Goal: Find specific page/section: Find specific page/section

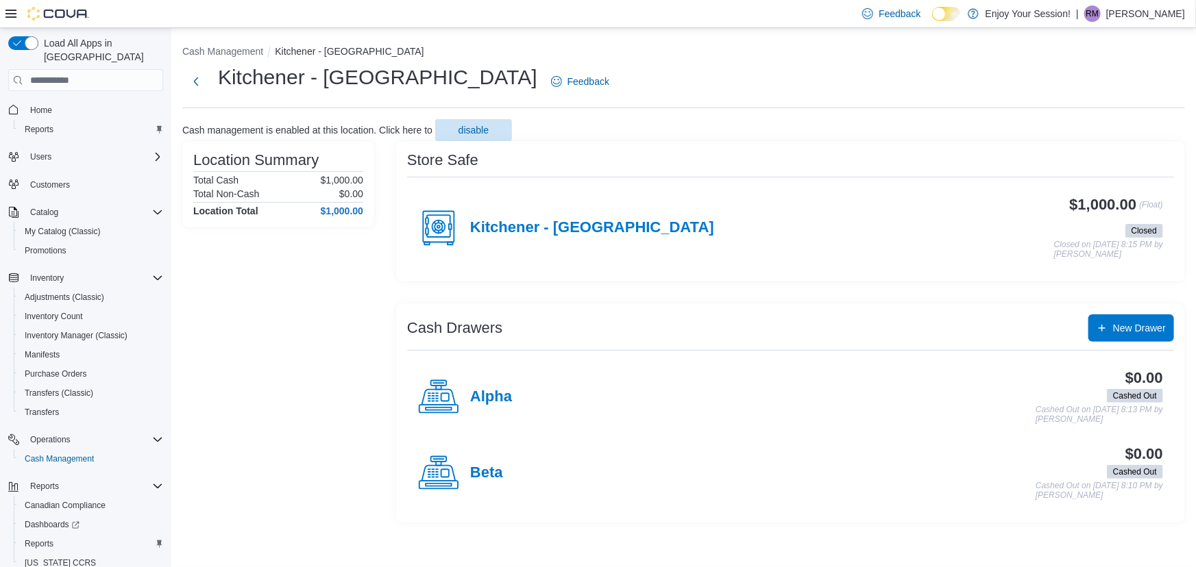
drag, startPoint x: 23, startPoint y: 92, endPoint x: 34, endPoint y: 56, distance: 37.1
click at [24, 101] on span "Home" at bounding box center [85, 109] width 155 height 17
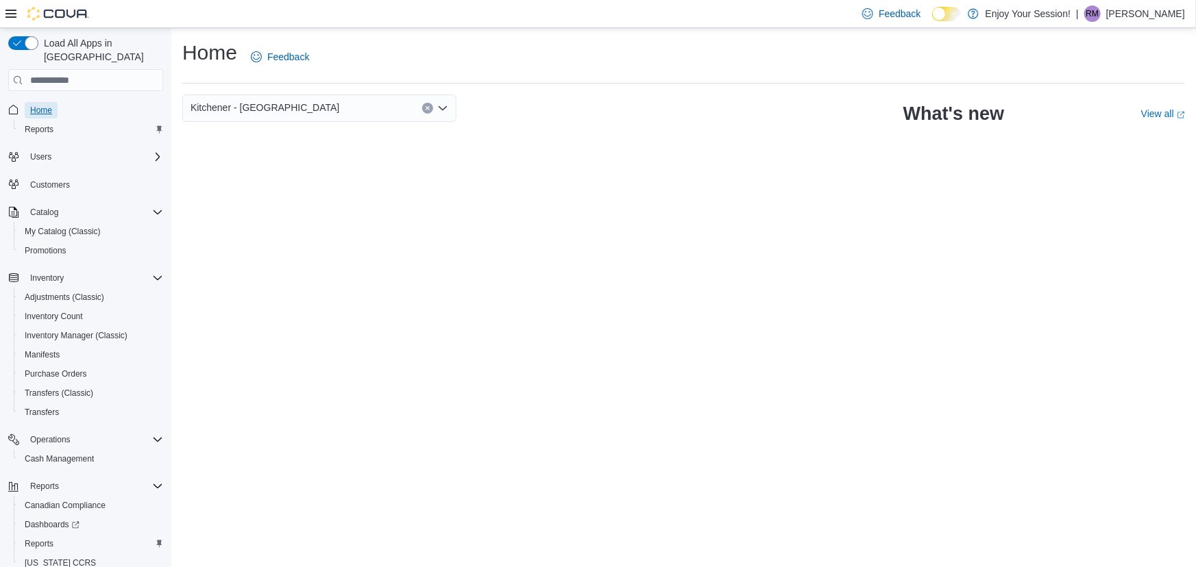
click at [38, 105] on span "Home" at bounding box center [41, 110] width 22 height 11
click at [25, 102] on link "Home" at bounding box center [41, 110] width 33 height 16
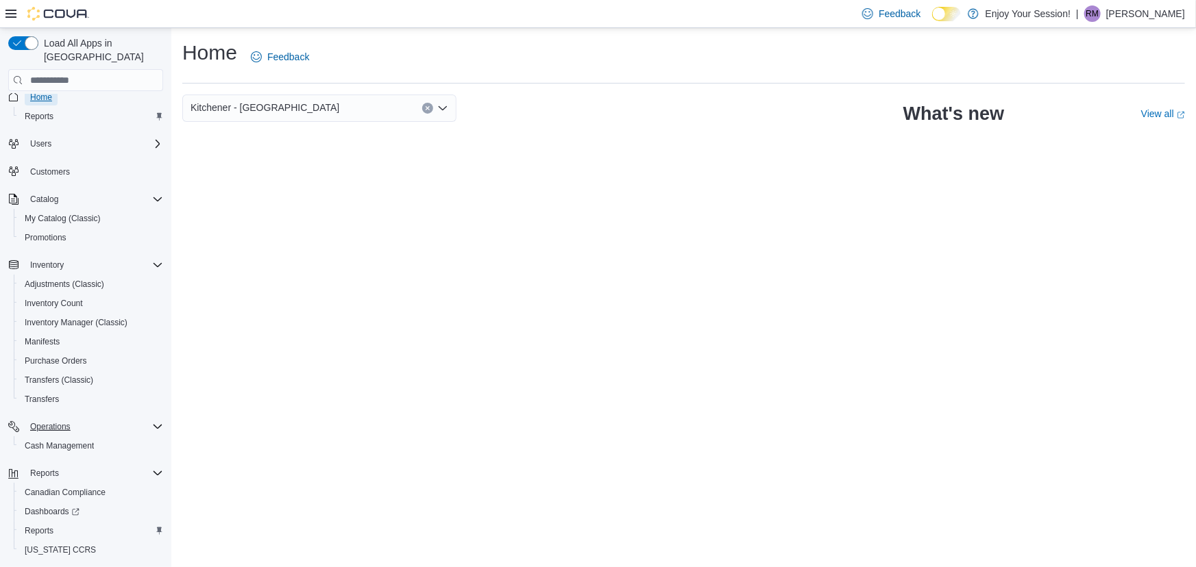
scroll to position [35, 0]
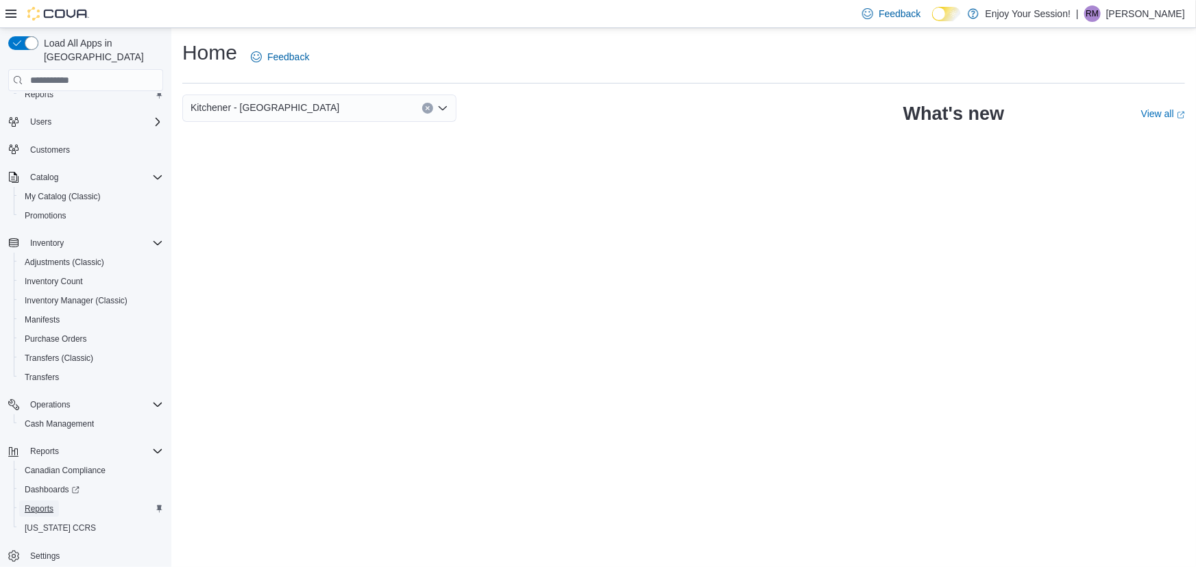
click at [34, 504] on span "Reports" at bounding box center [39, 509] width 29 height 11
